Goal: Task Accomplishment & Management: Use online tool/utility

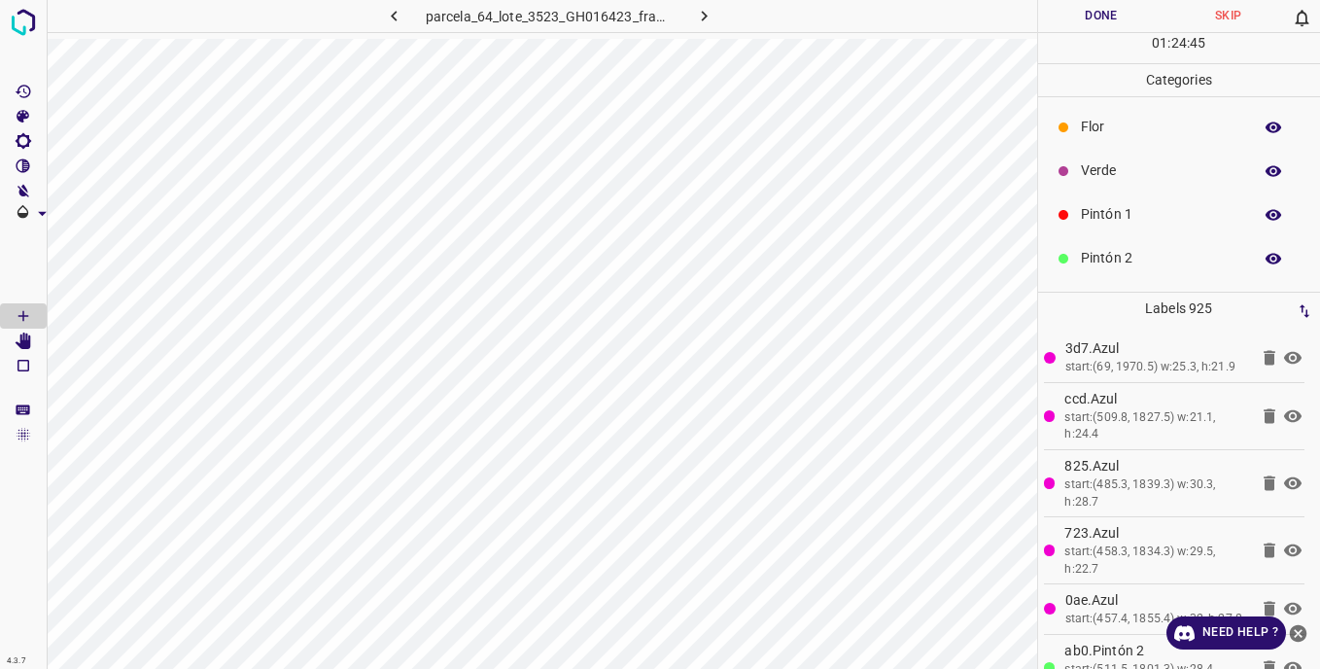
click at [1078, 175] on div "Verde" at bounding box center [1179, 171] width 283 height 44
click at [31, 338] on icon "[Space] Edit" at bounding box center [24, 340] width 16 height 17
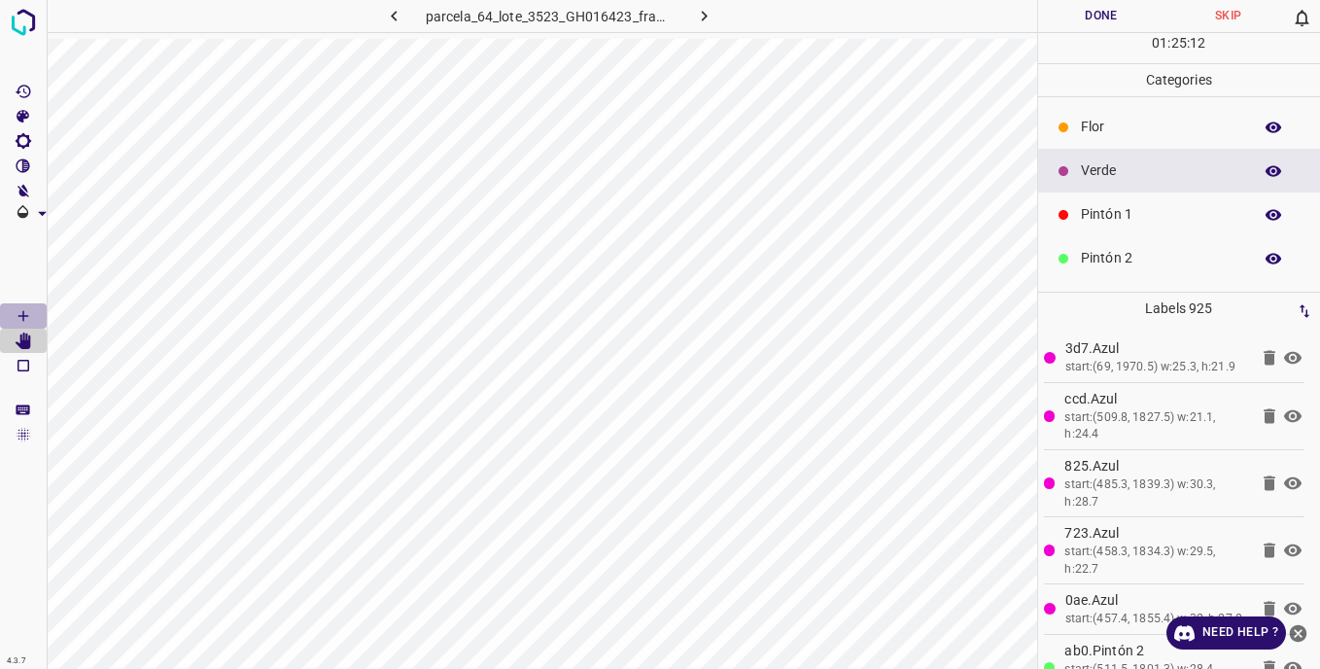
click at [20, 313] on icon "[Space] Draw" at bounding box center [23, 315] width 17 height 17
click at [26, 341] on icon "[Space] Edit" at bounding box center [24, 340] width 16 height 17
click at [23, 315] on icon "[Space] Draw" at bounding box center [23, 316] width 10 height 10
click at [1114, 262] on p "Pintón 2" at bounding box center [1161, 258] width 161 height 20
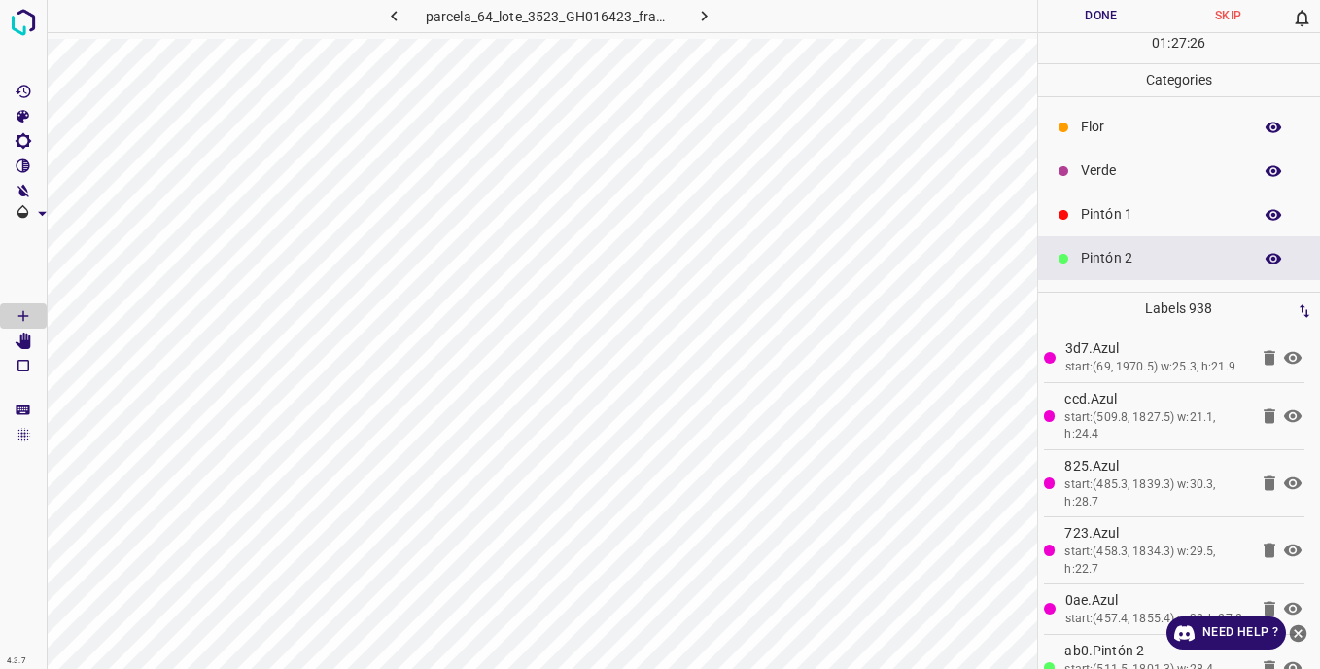
scroll to position [97, 0]
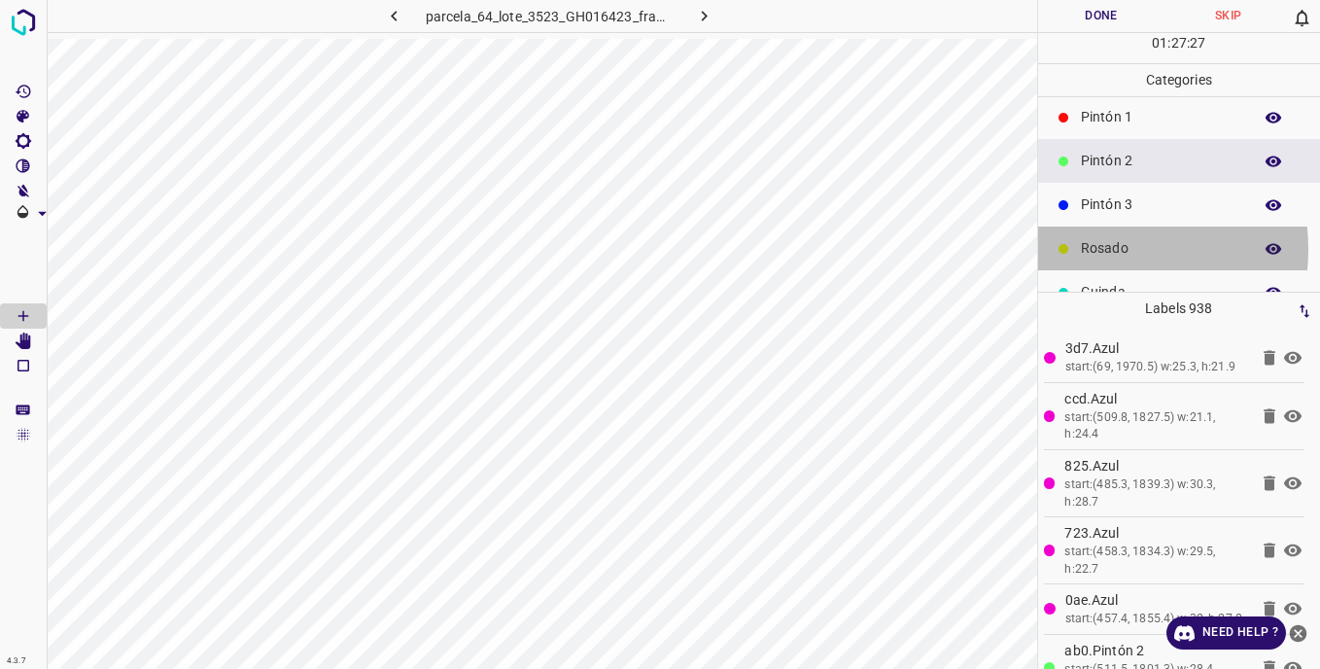
click at [1098, 249] on p "Rosado" at bounding box center [1161, 248] width 161 height 20
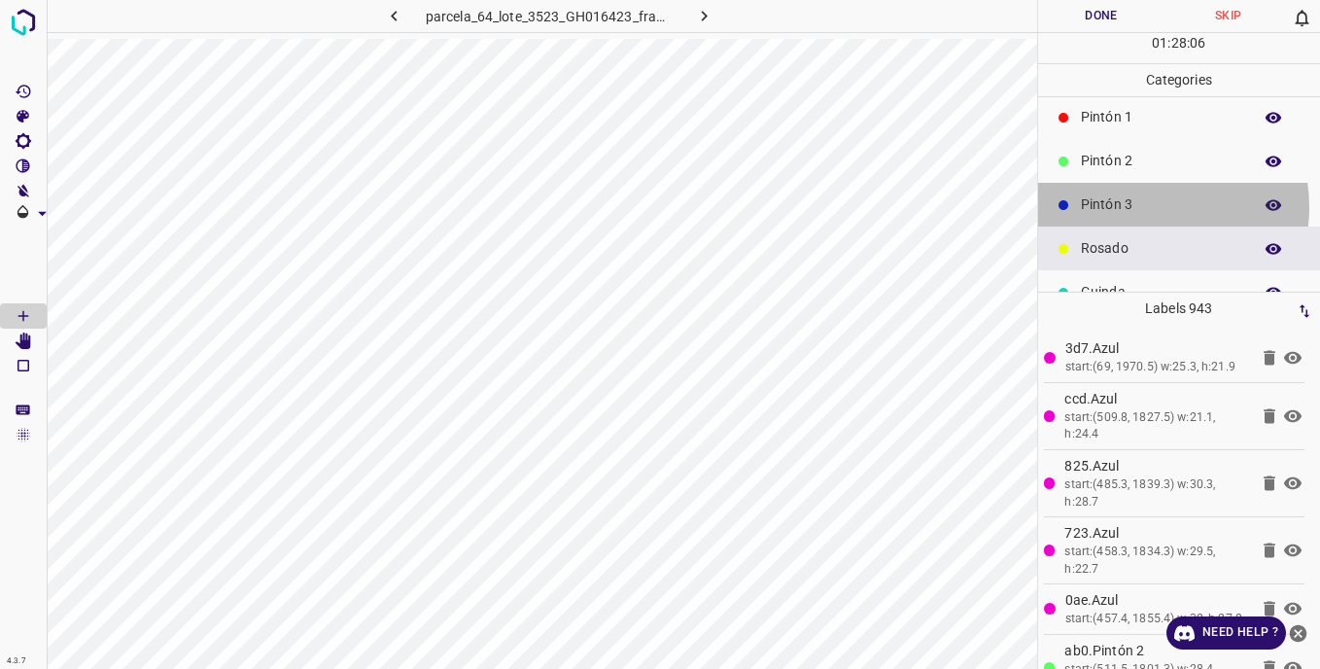
click at [1143, 207] on p "Pintón 3" at bounding box center [1161, 204] width 161 height 20
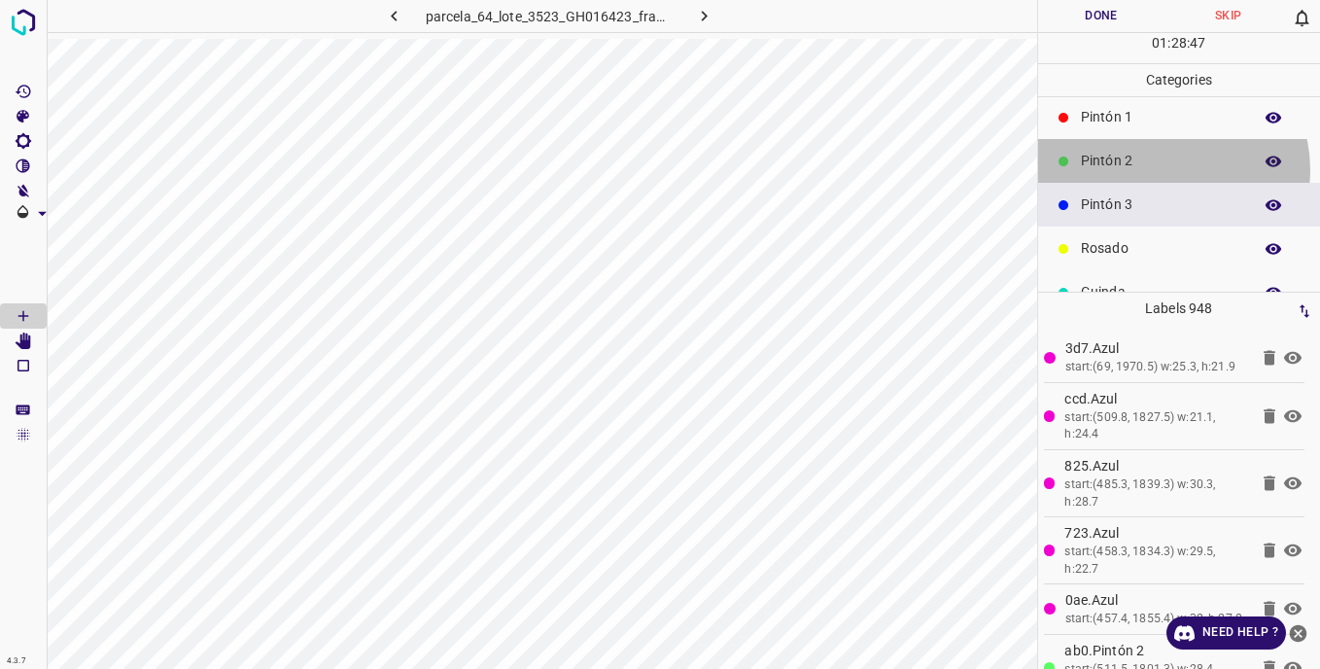
click at [1168, 169] on p "Pintón 2" at bounding box center [1161, 161] width 161 height 20
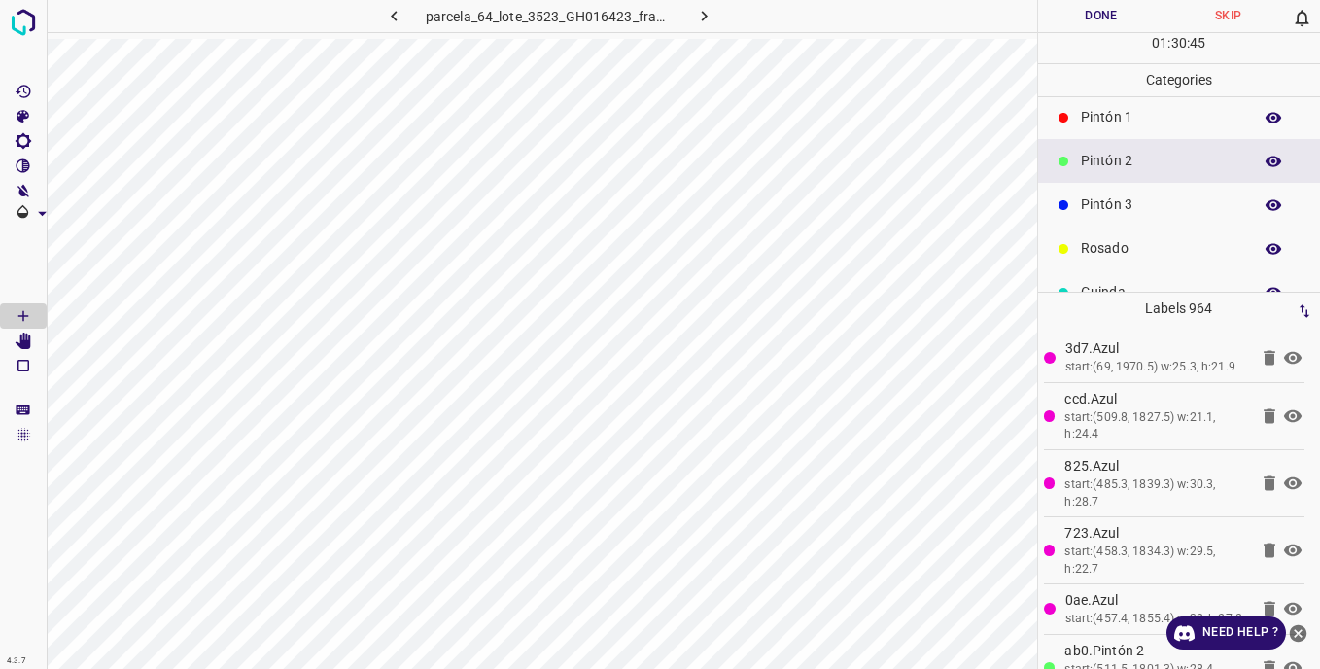
scroll to position [8, 0]
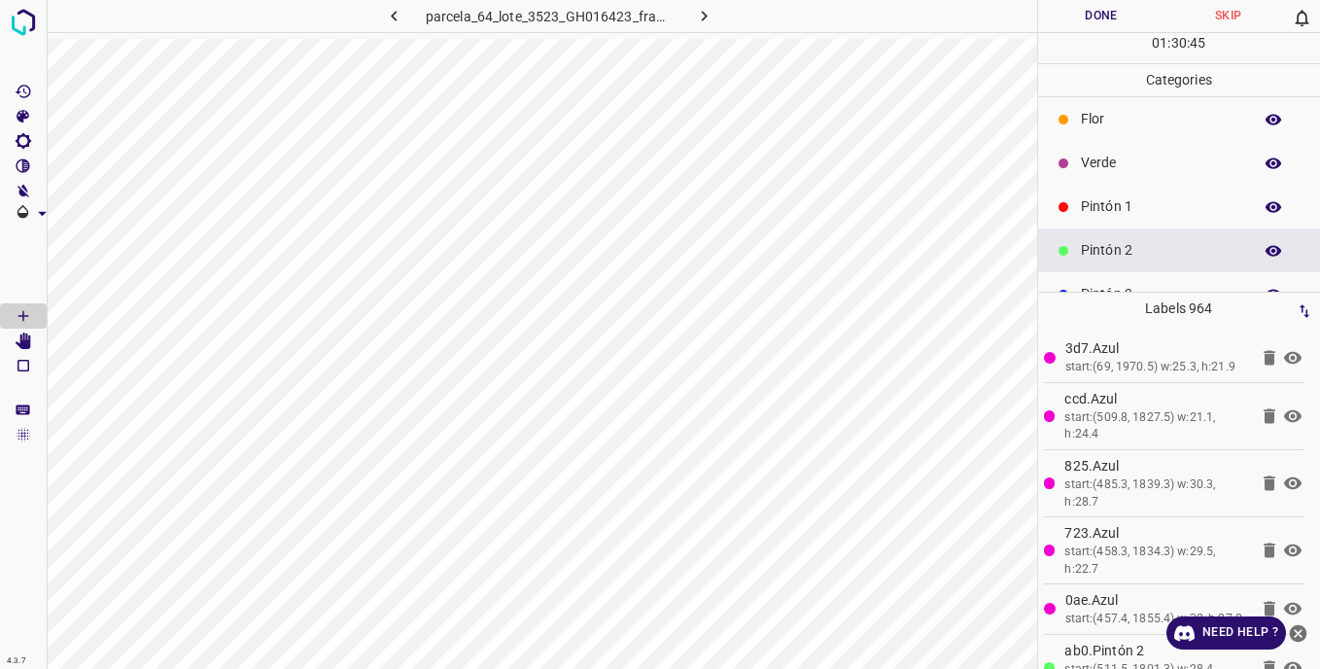
click at [1083, 173] on p "Verde" at bounding box center [1161, 163] width 161 height 20
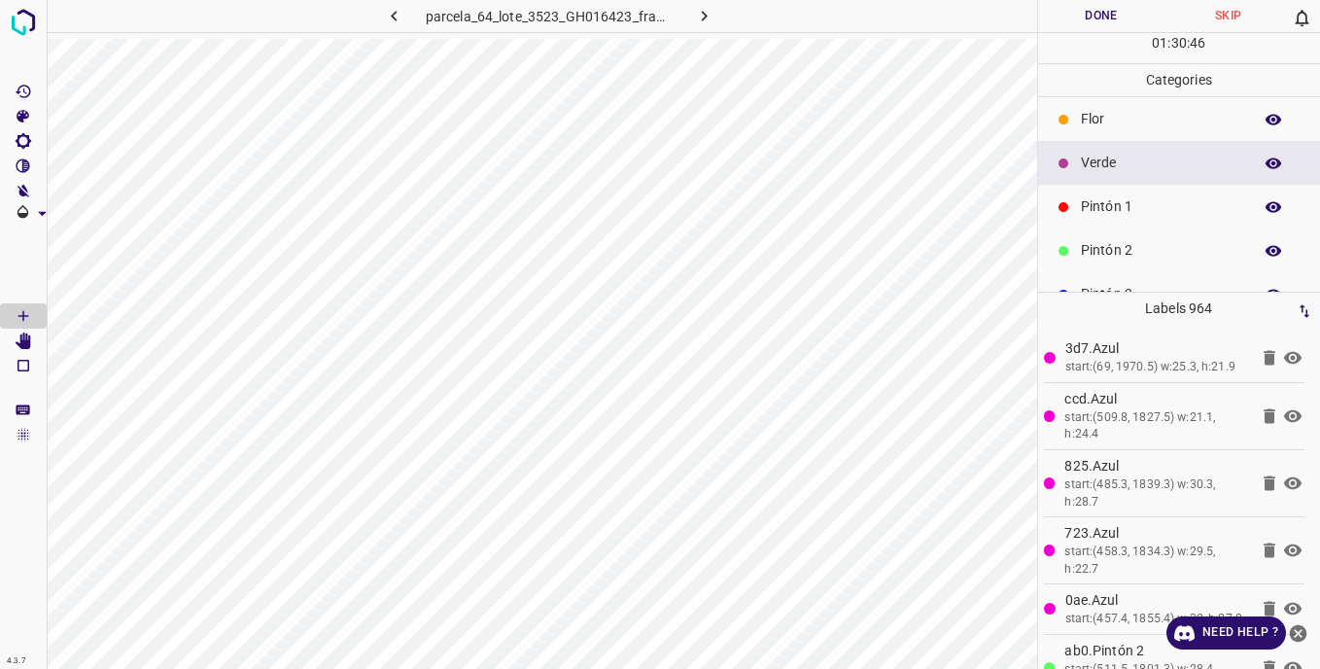
scroll to position [0, 0]
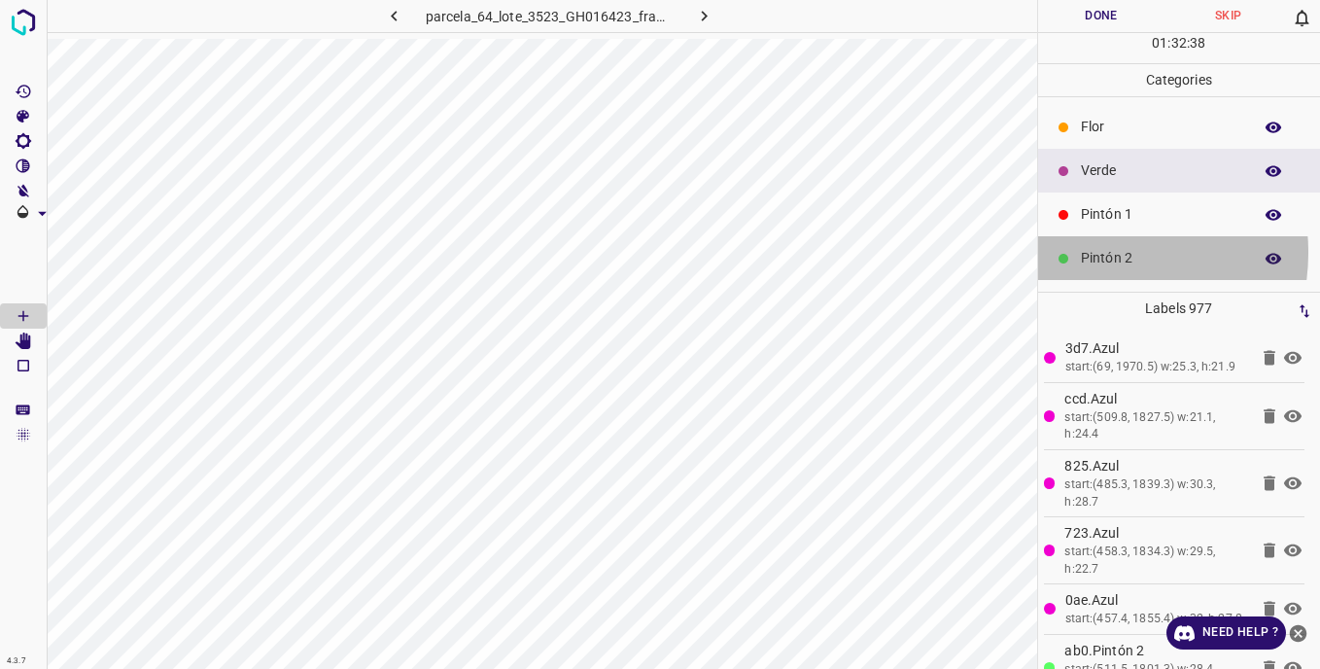
click at [1098, 253] on p "Pintón 2" at bounding box center [1161, 258] width 161 height 20
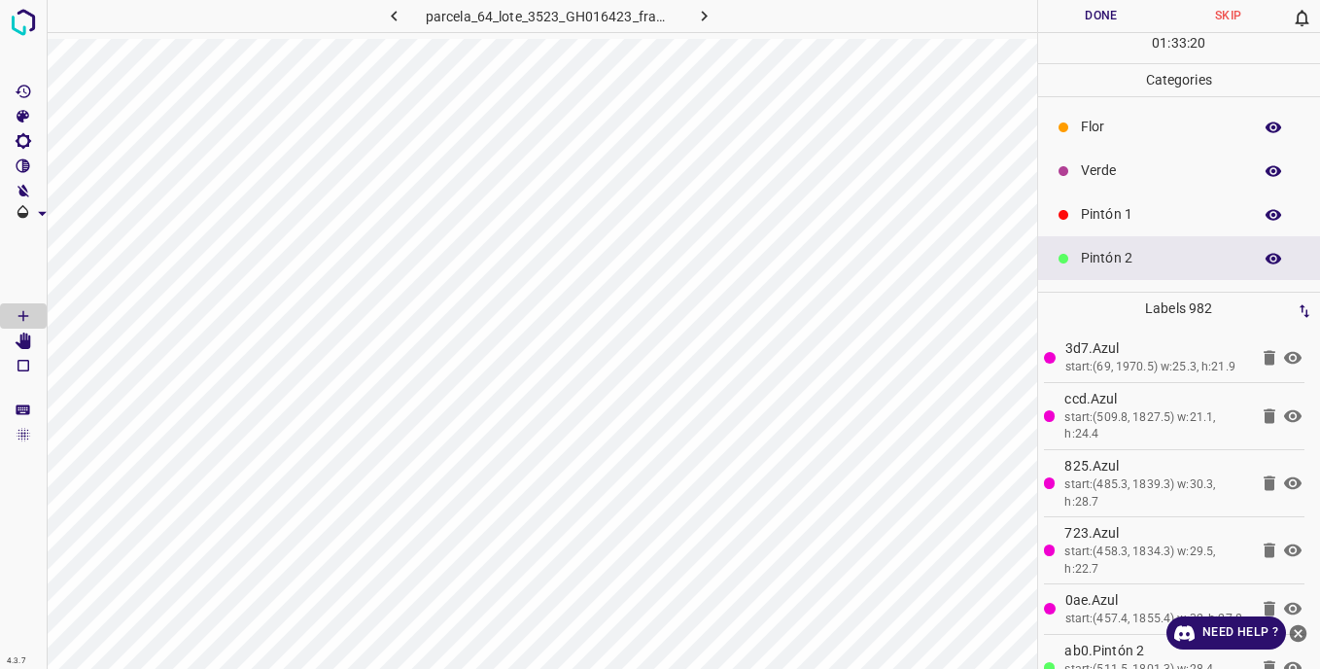
scroll to position [171, 0]
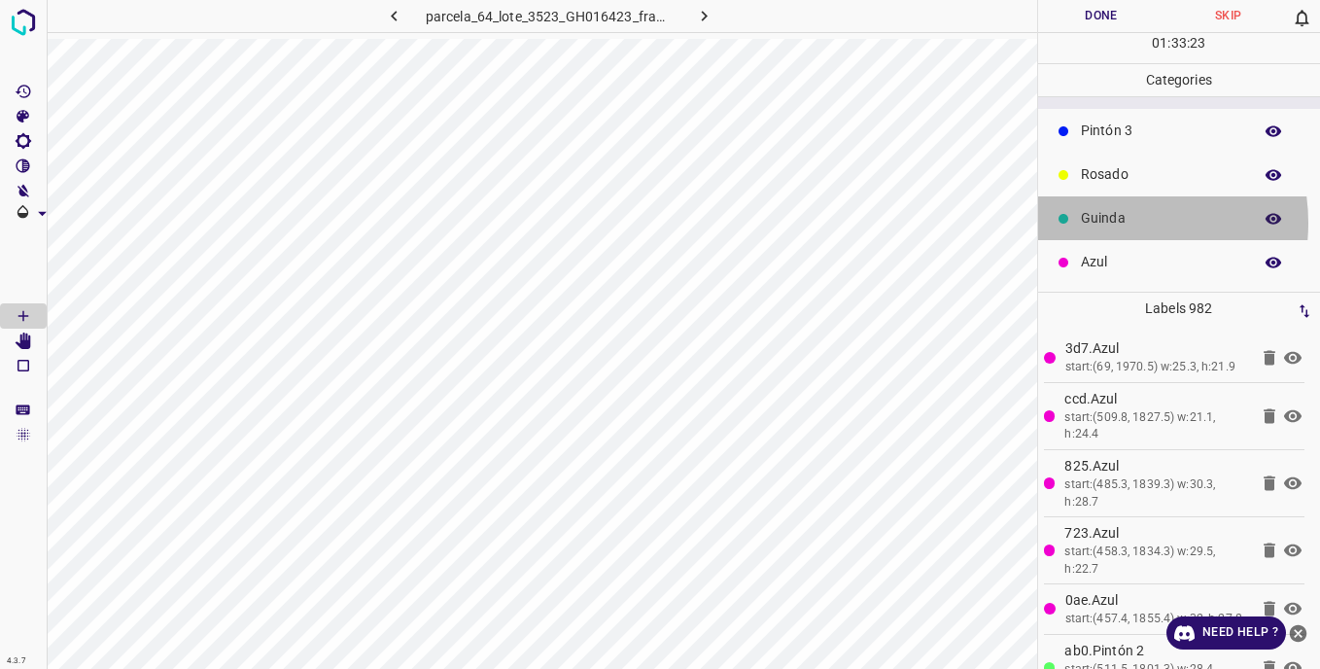
click at [1099, 223] on p "Guinda" at bounding box center [1161, 218] width 161 height 20
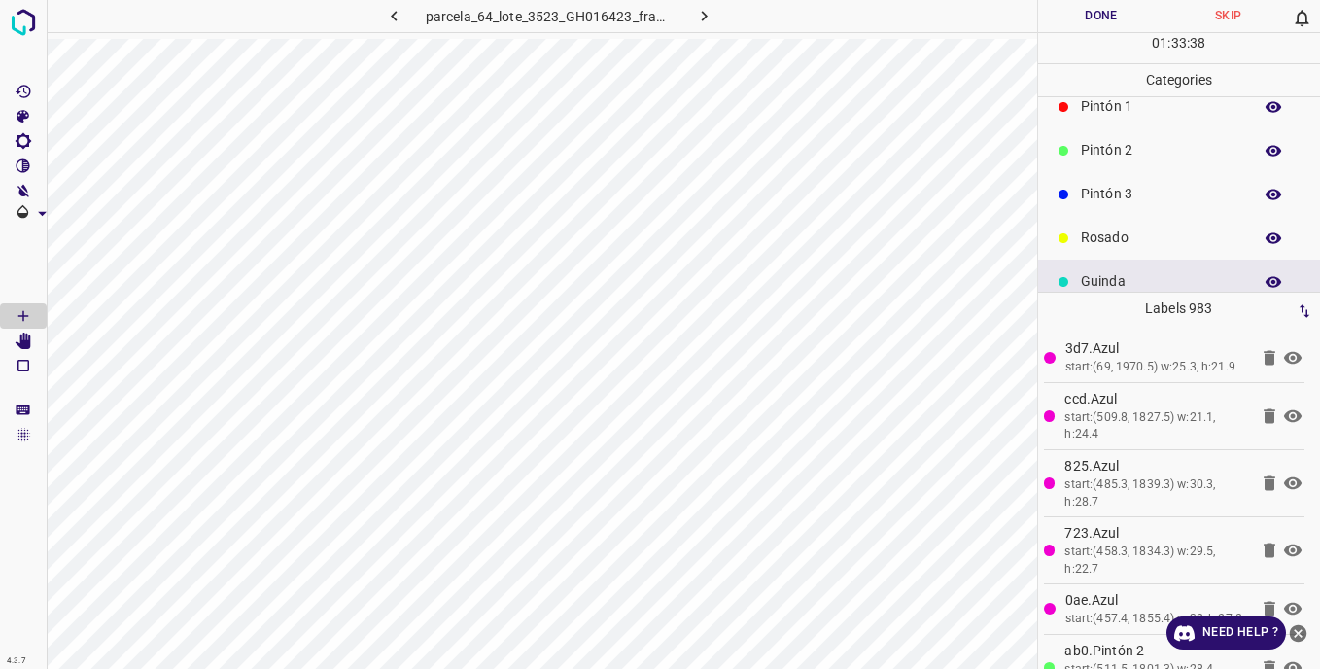
scroll to position [74, 0]
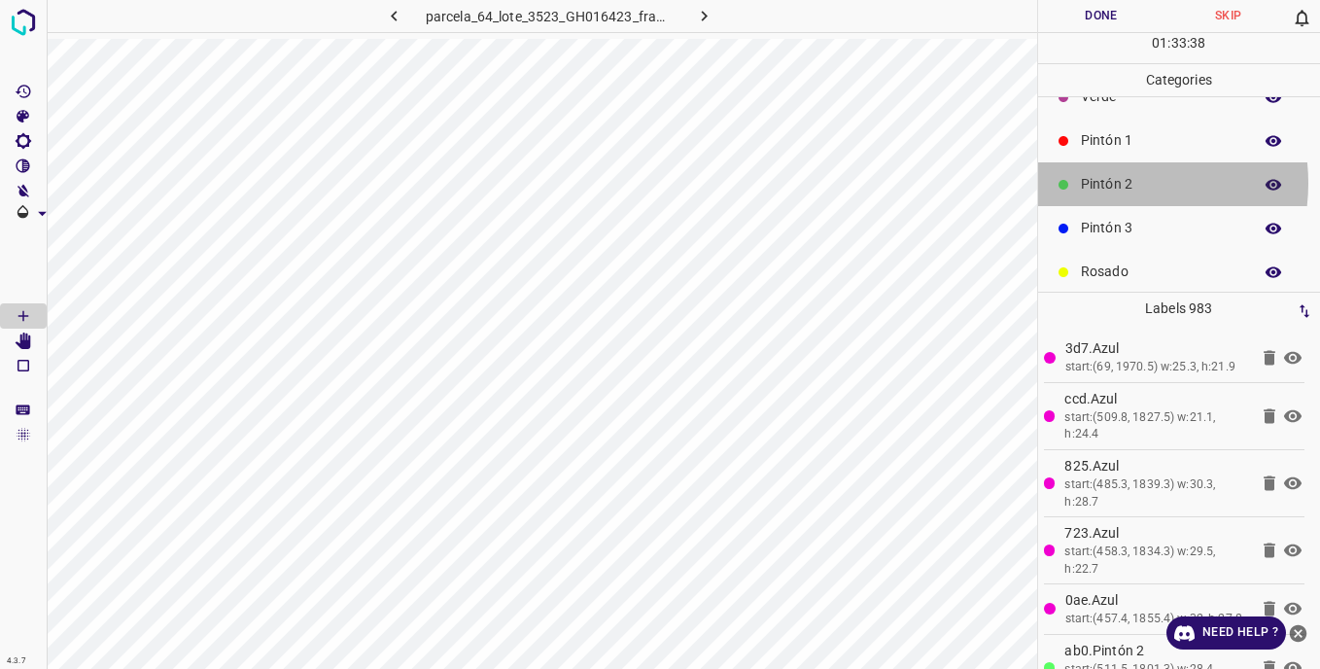
click at [1104, 183] on p "Pintón 2" at bounding box center [1161, 184] width 161 height 20
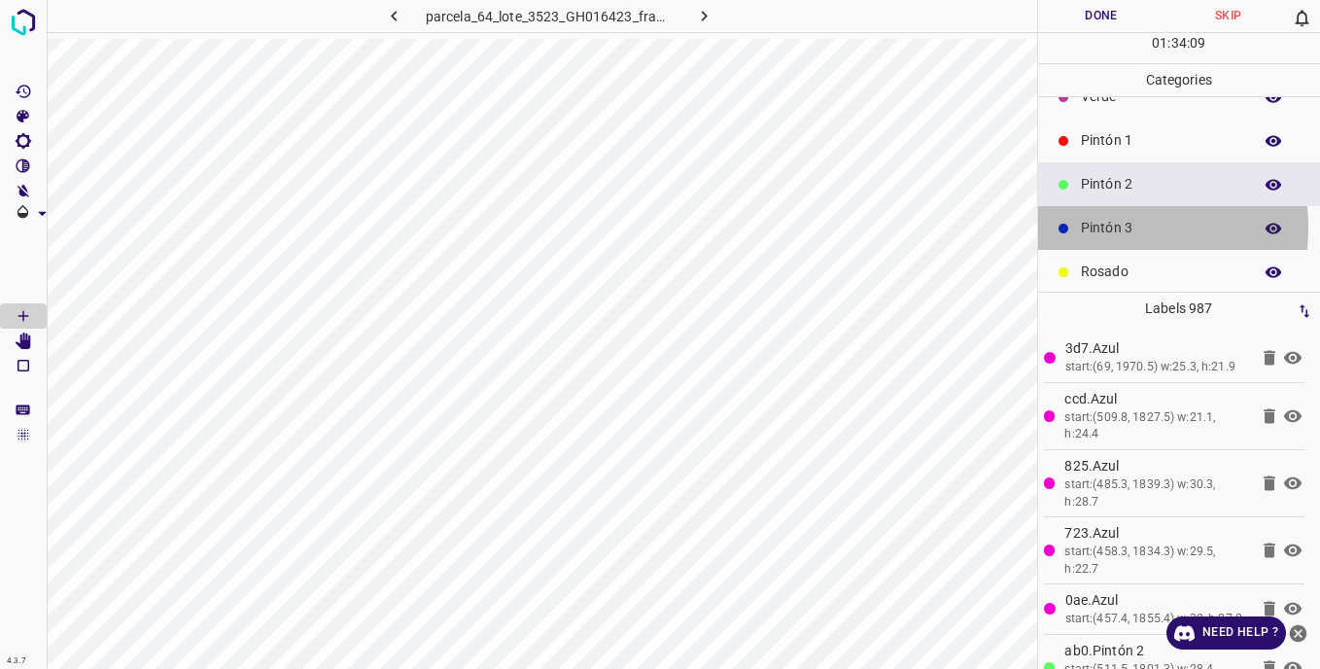
click at [1091, 227] on p "Pintón 3" at bounding box center [1161, 228] width 161 height 20
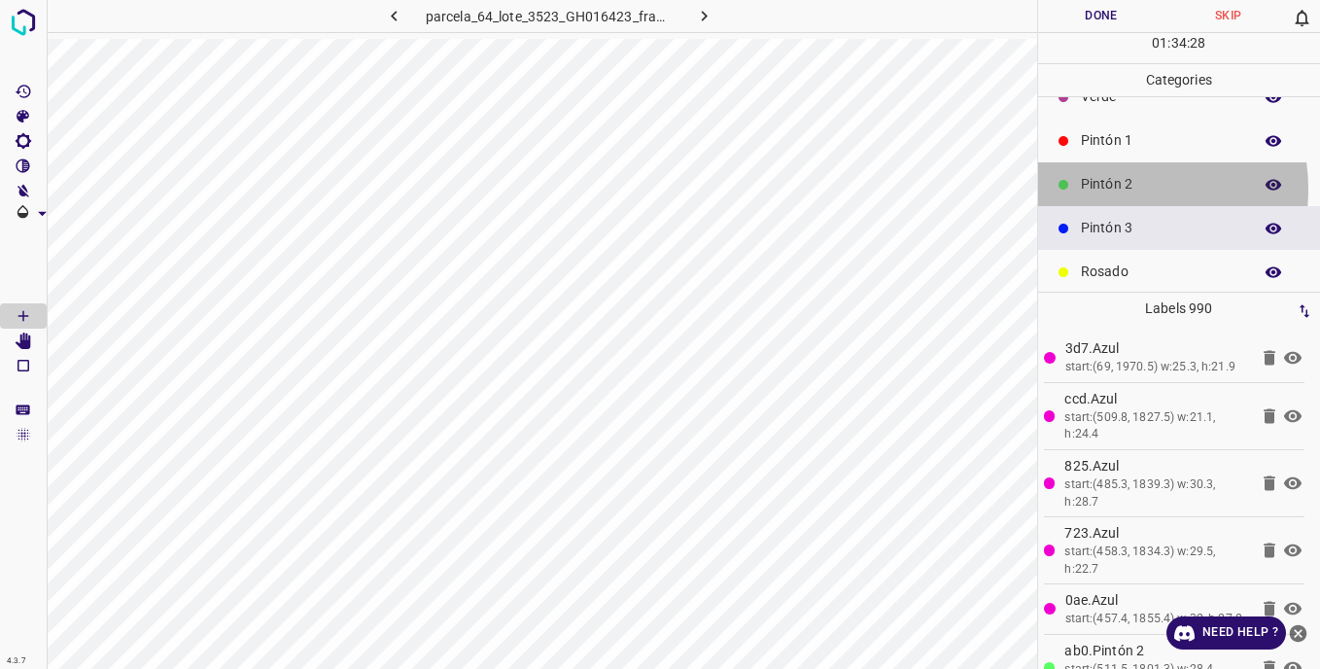
click at [1106, 189] on p "Pintón 2" at bounding box center [1161, 184] width 161 height 20
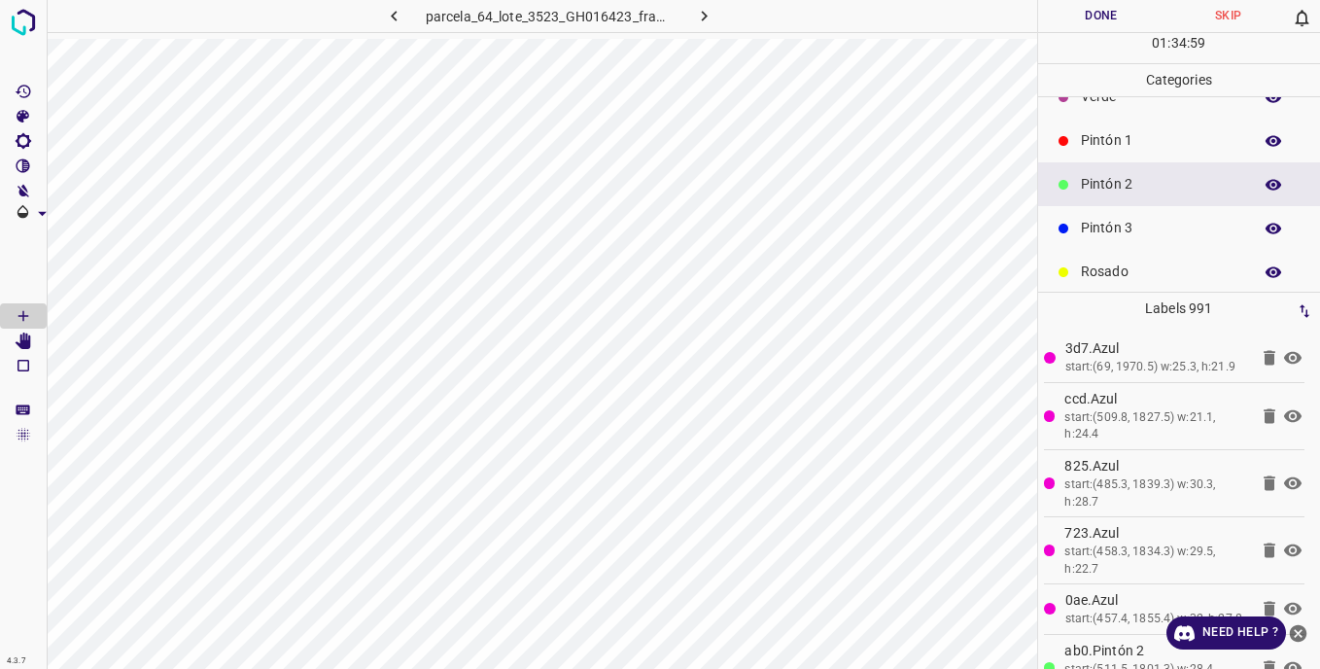
scroll to position [0, 0]
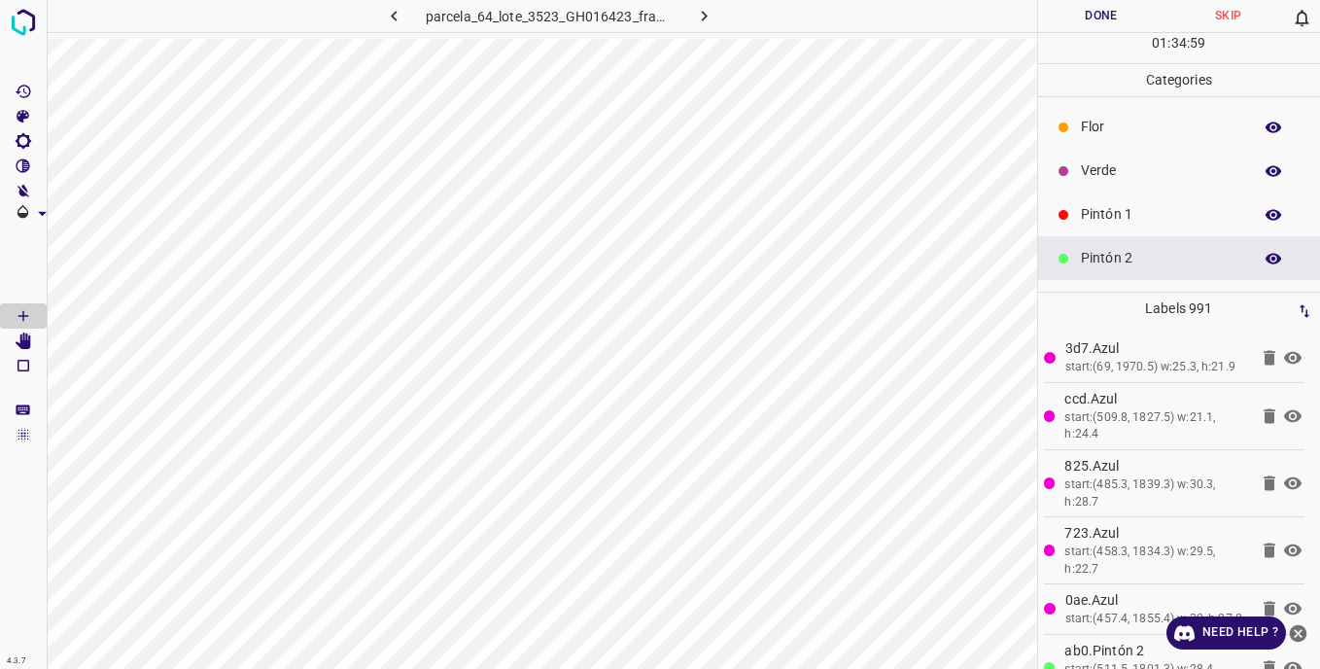
click at [1075, 167] on div "Verde" at bounding box center [1179, 171] width 283 height 44
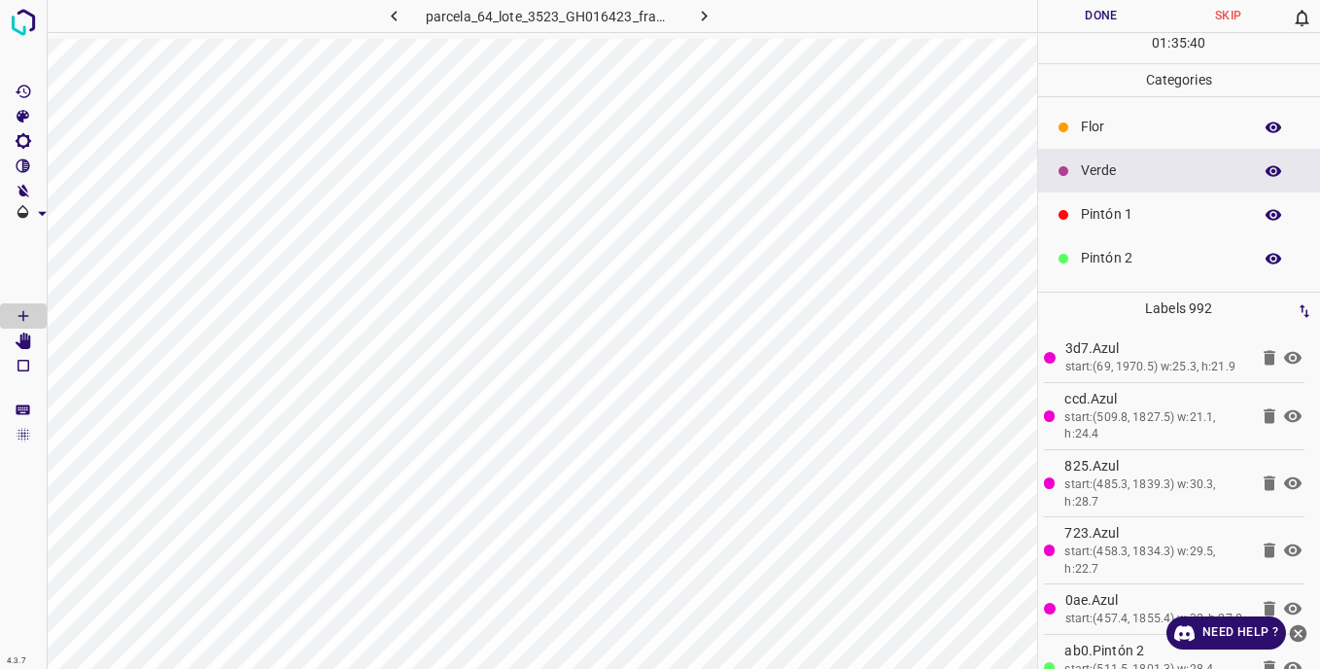
scroll to position [97, 0]
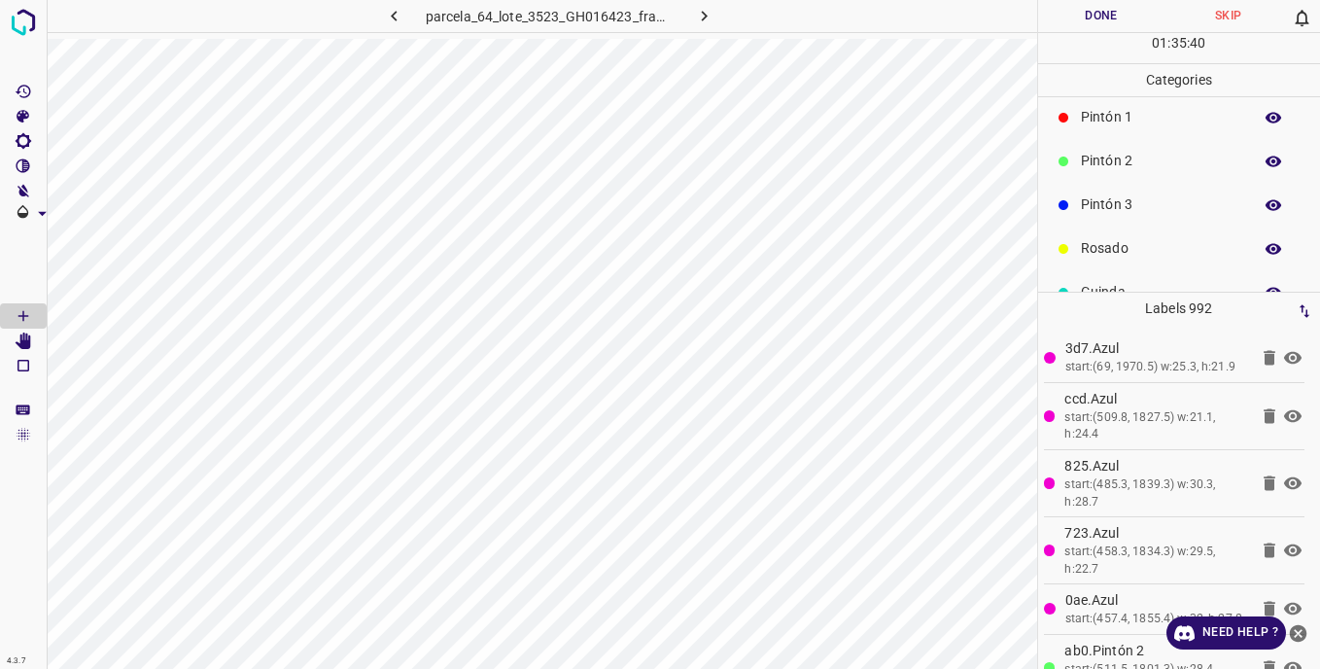
click at [1092, 203] on p "Pintón 3" at bounding box center [1161, 204] width 161 height 20
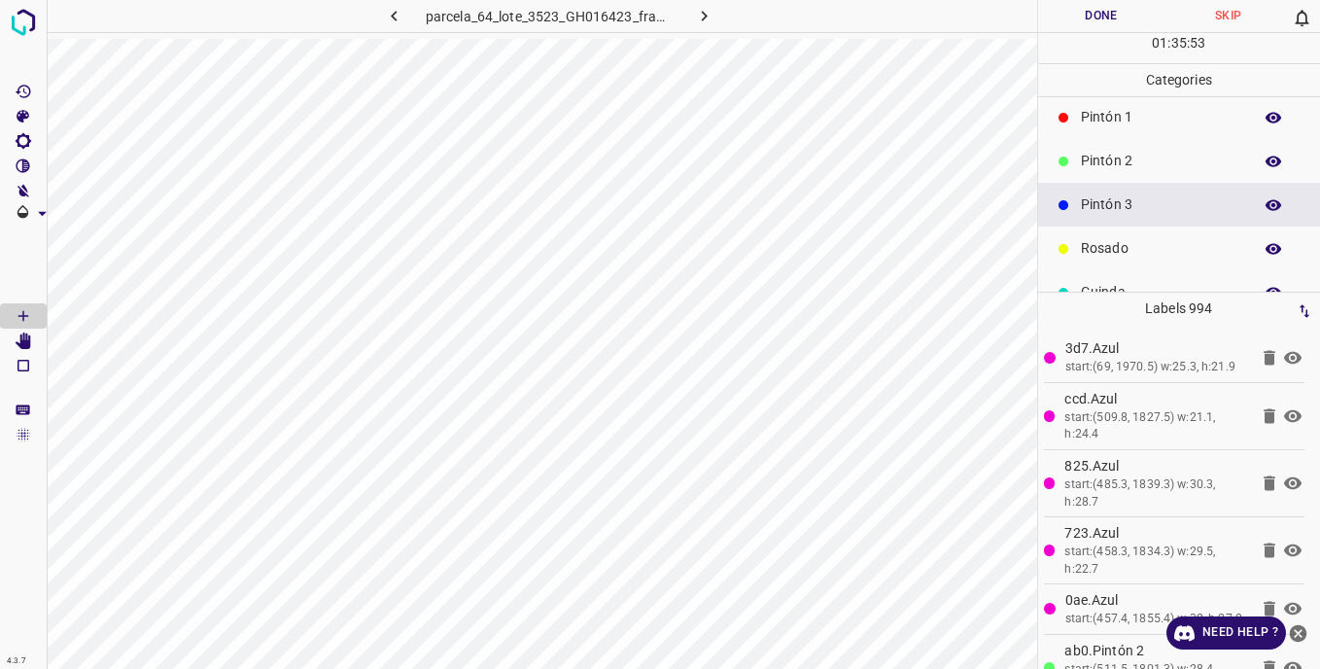
scroll to position [171, 0]
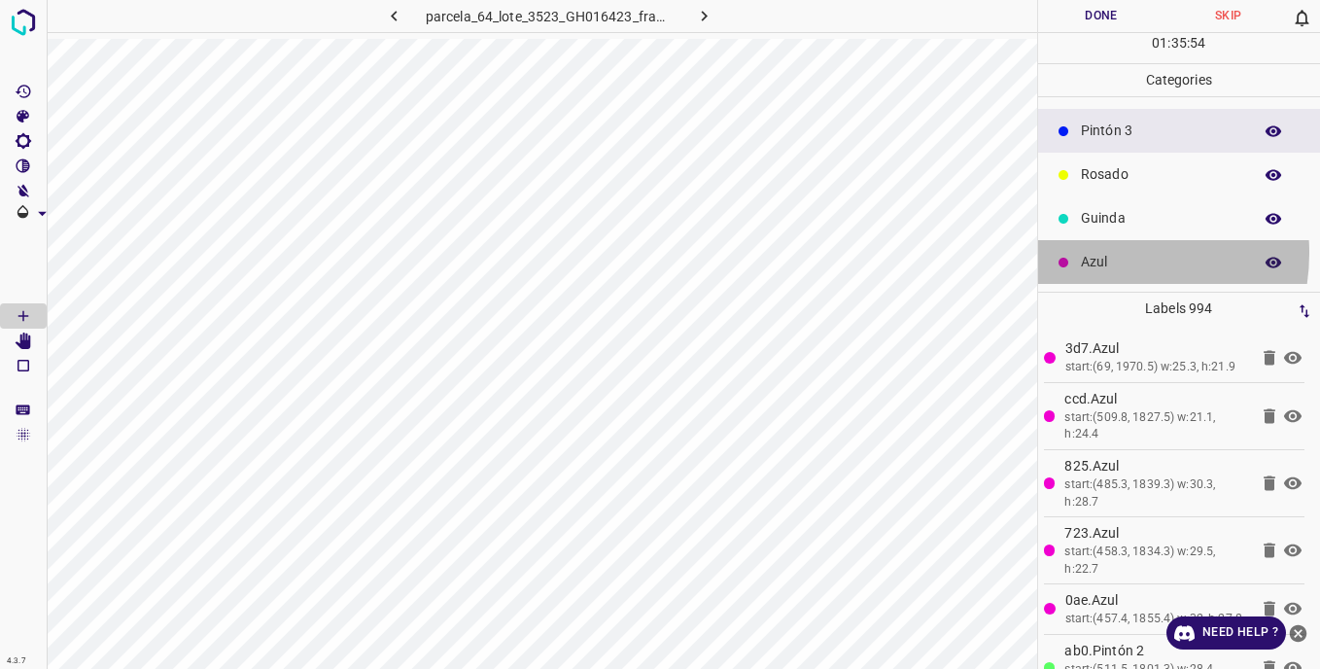
click at [1096, 253] on p "Azul" at bounding box center [1161, 262] width 161 height 20
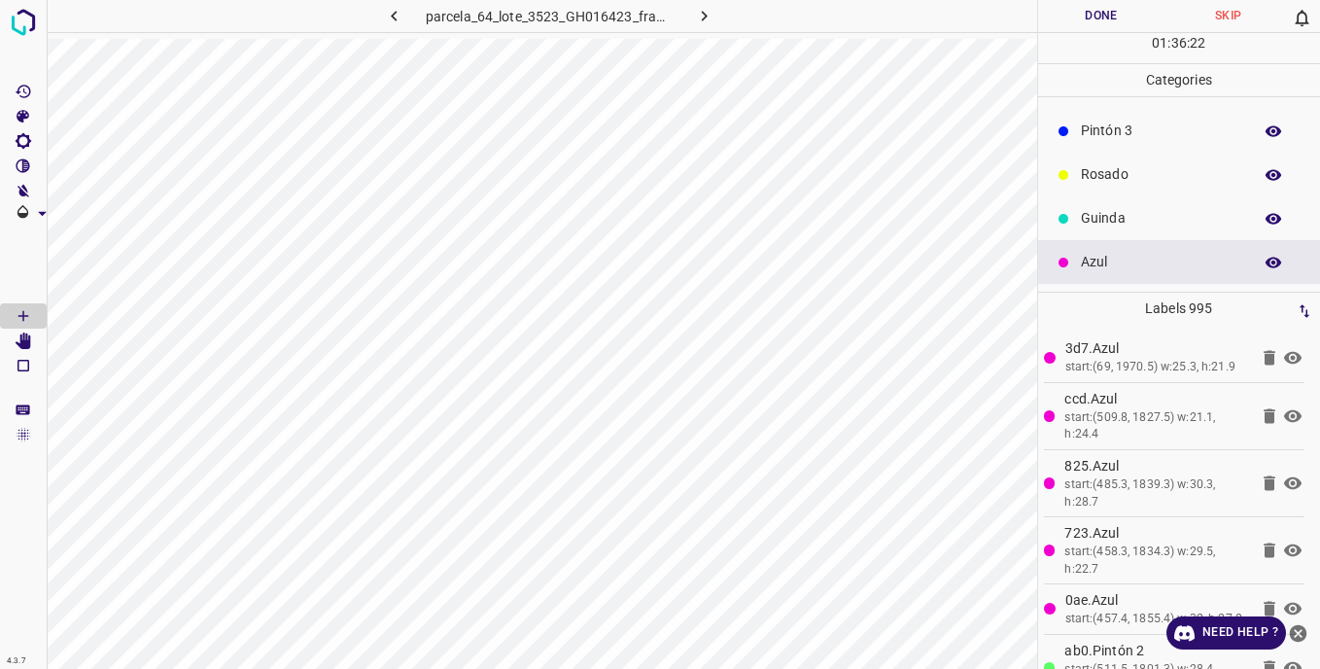
scroll to position [0, 0]
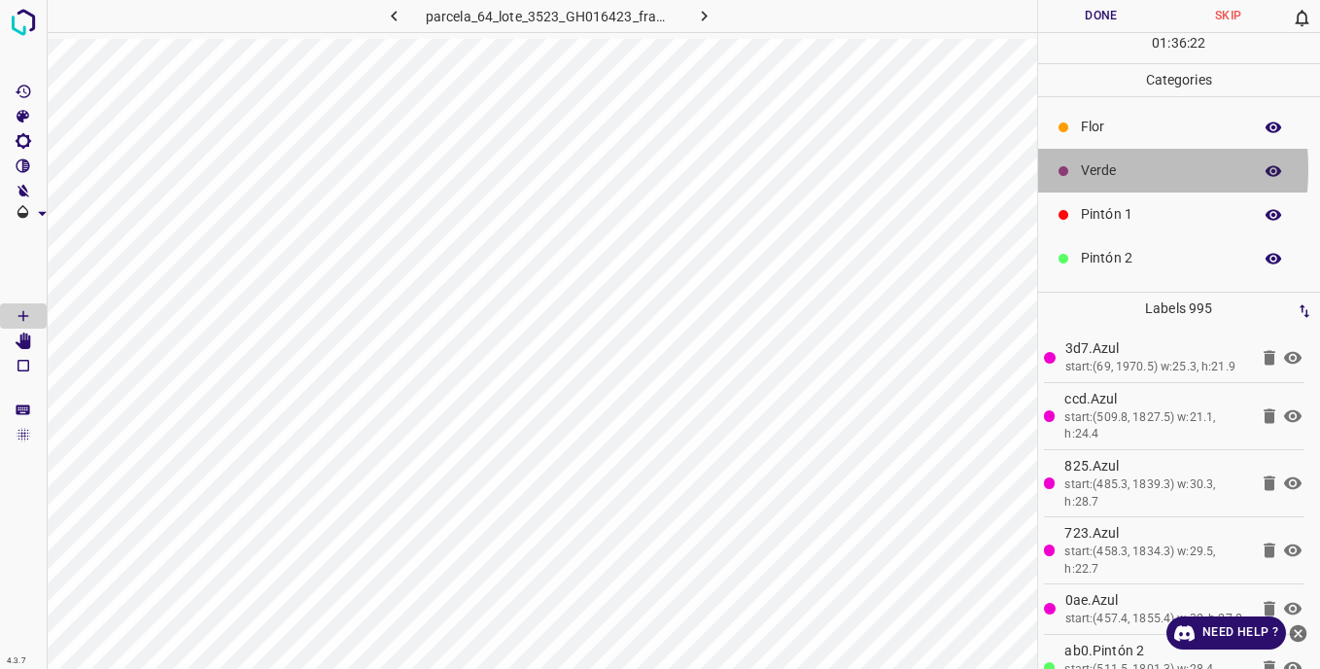
click at [1064, 169] on icon at bounding box center [1063, 171] width 10 height 10
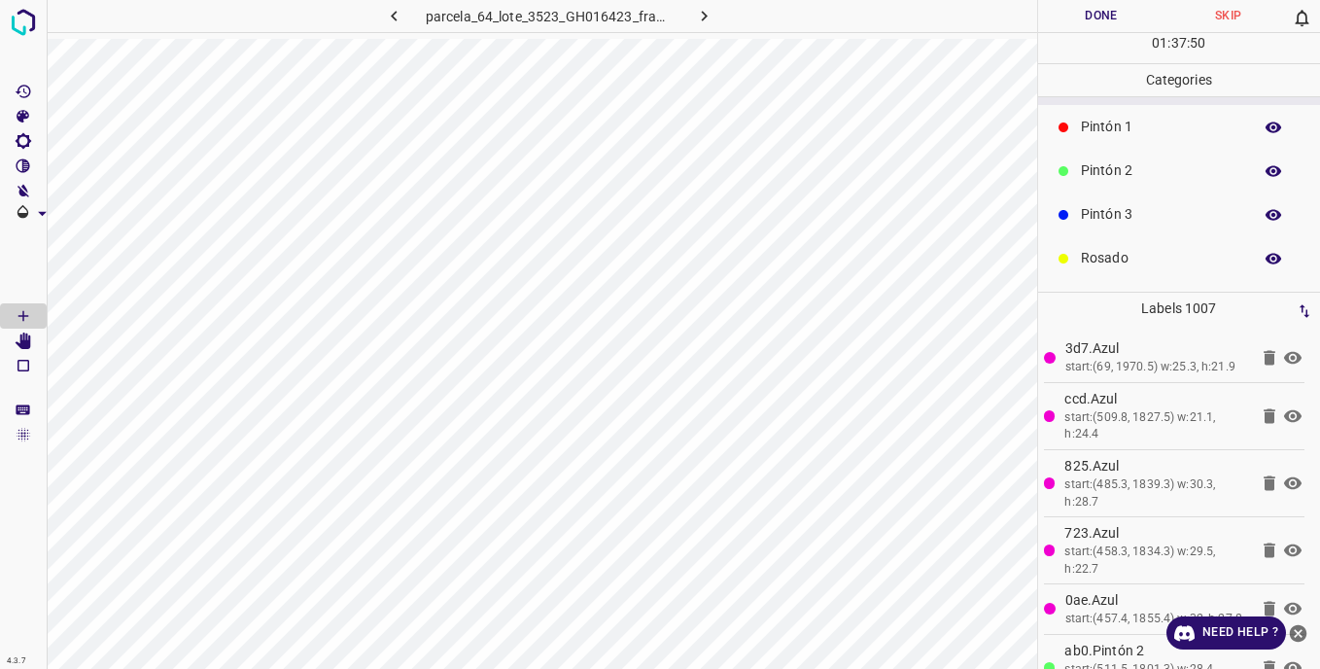
scroll to position [171, 0]
click at [1083, 266] on p "Azul" at bounding box center [1161, 262] width 161 height 20
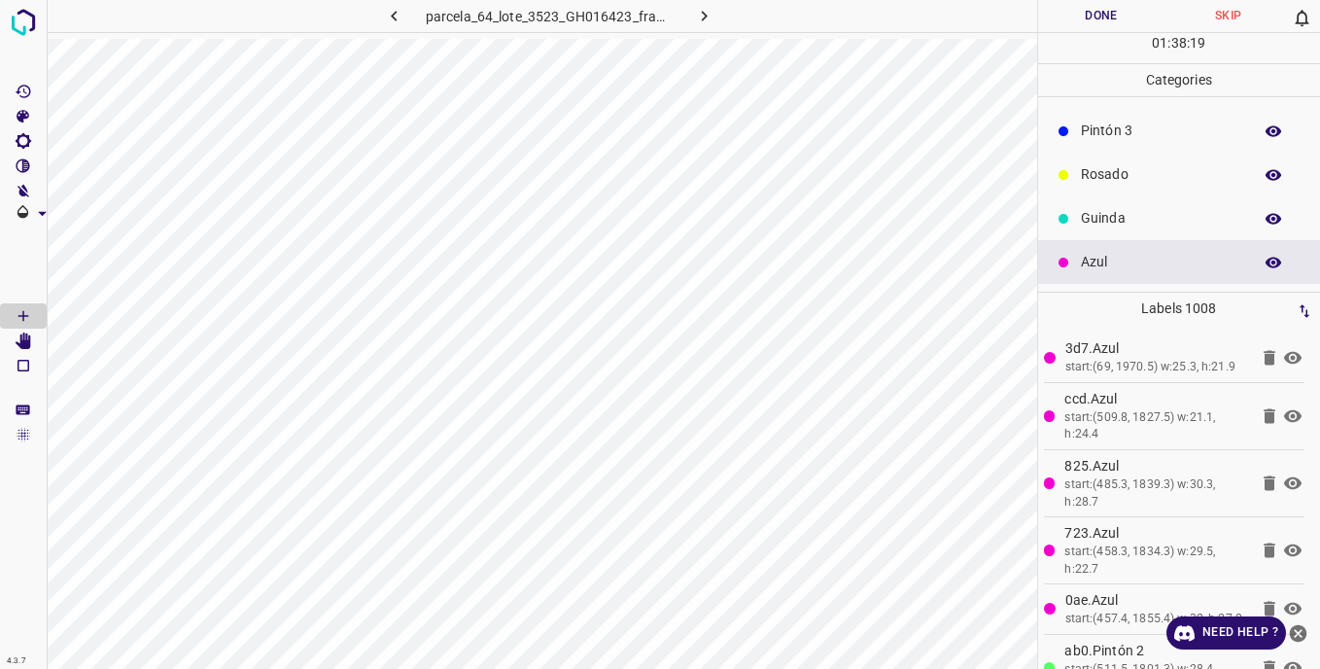
click at [1121, 137] on p "Pintón 3" at bounding box center [1161, 131] width 161 height 20
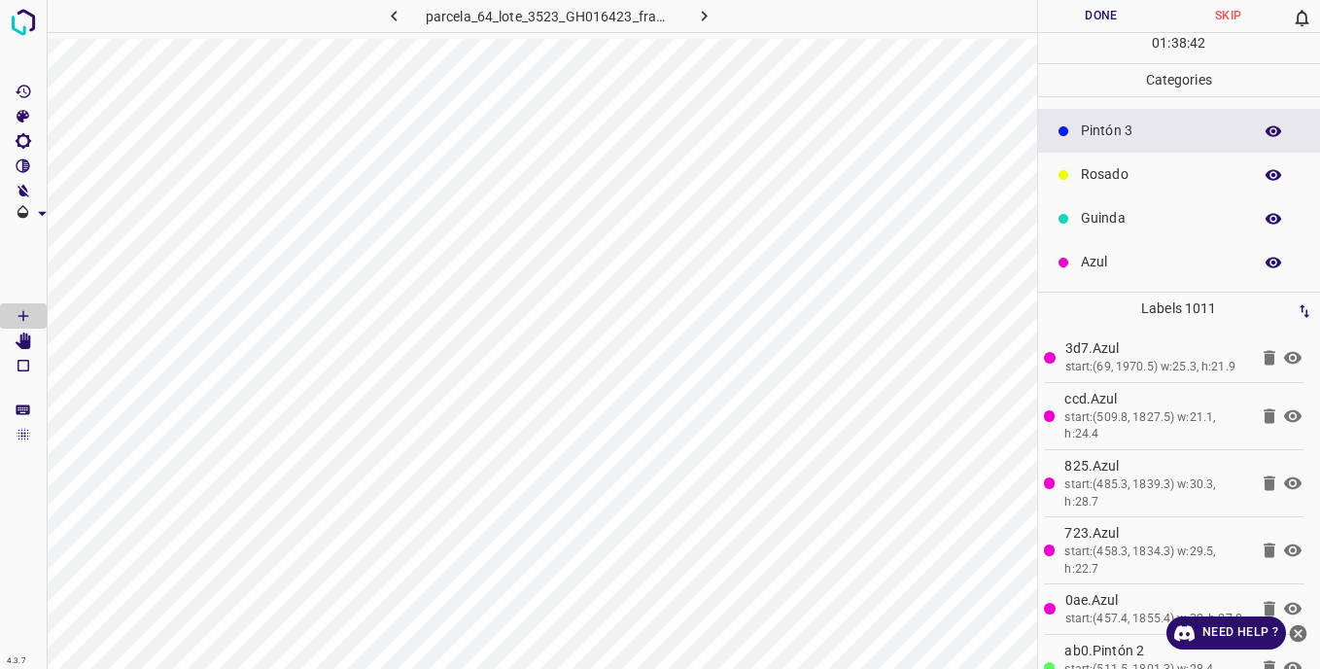
scroll to position [74, 0]
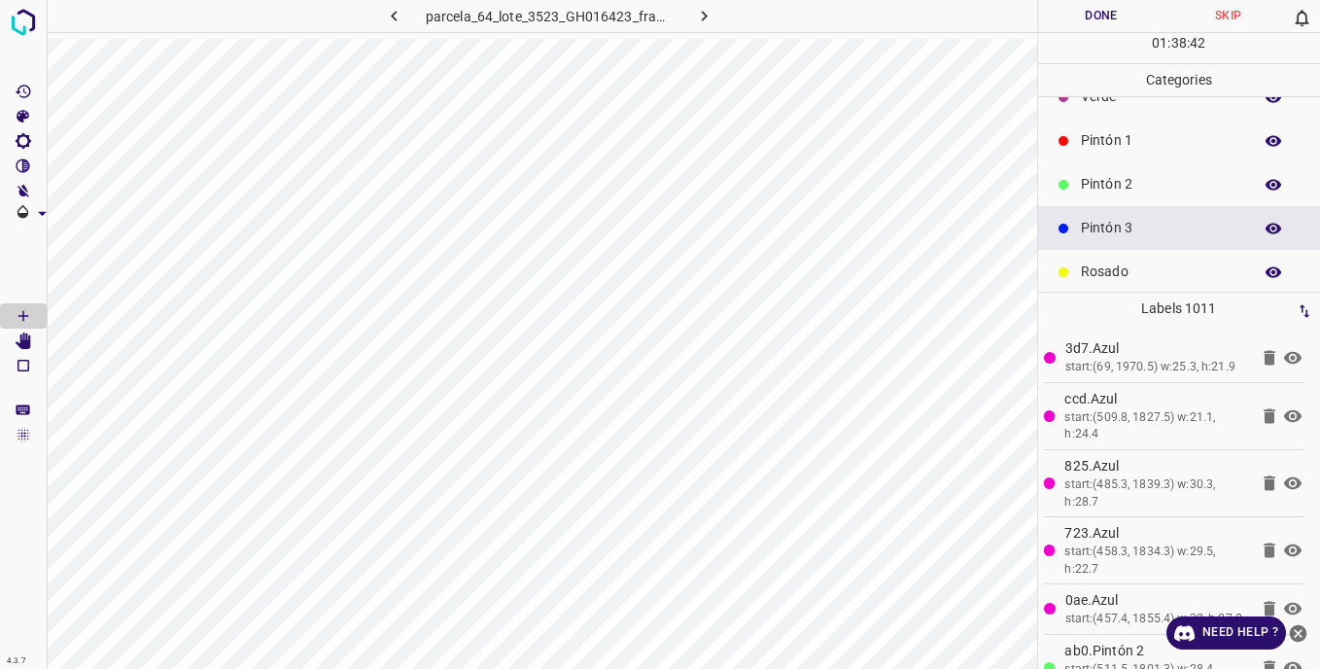
click at [1106, 188] on p "Pintón 2" at bounding box center [1161, 184] width 161 height 20
